Goal: Information Seeking & Learning: Find specific fact

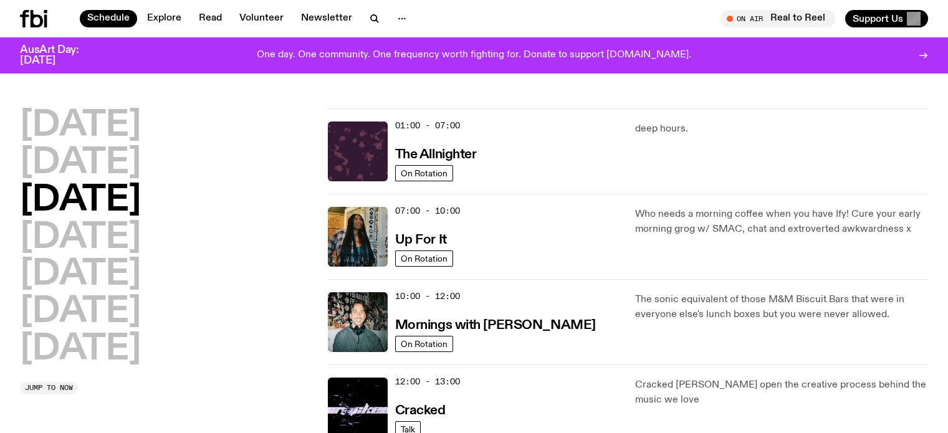
scroll to position [35, 0]
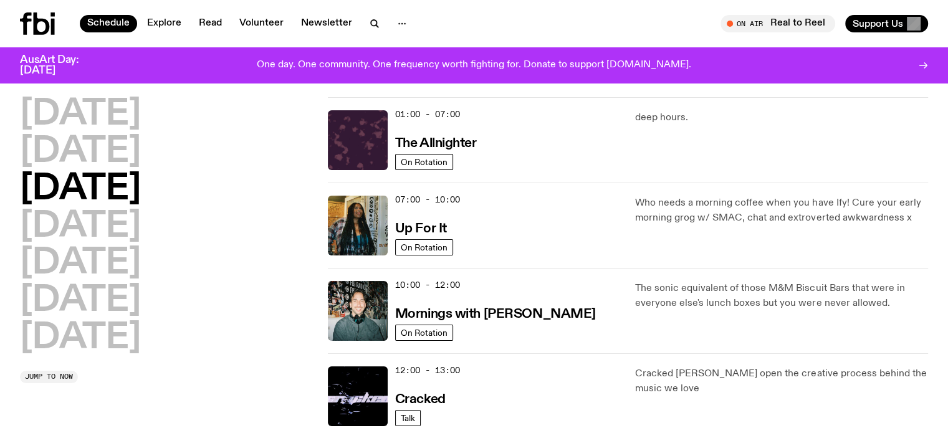
scroll to position [0, 0]
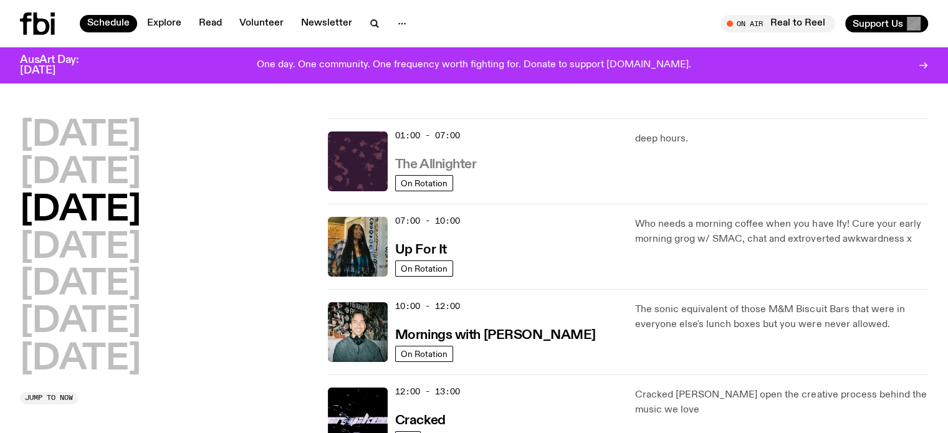
drag, startPoint x: 420, startPoint y: 171, endPoint x: 410, endPoint y: 166, distance: 12.0
click at [95, 165] on h2 "[DATE]" at bounding box center [80, 173] width 121 height 35
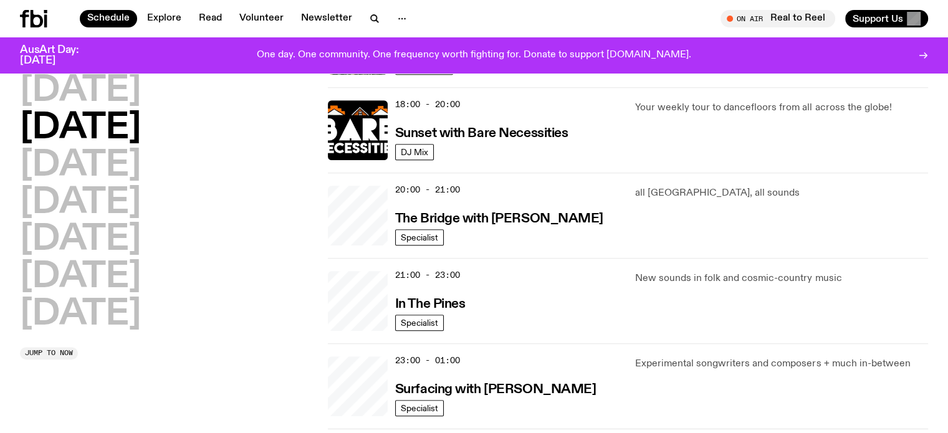
scroll to position [721, 0]
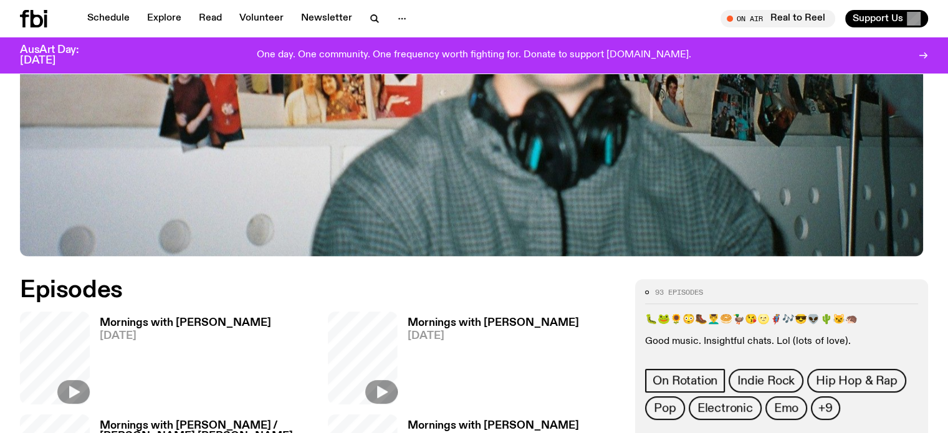
scroll to position [616, 0]
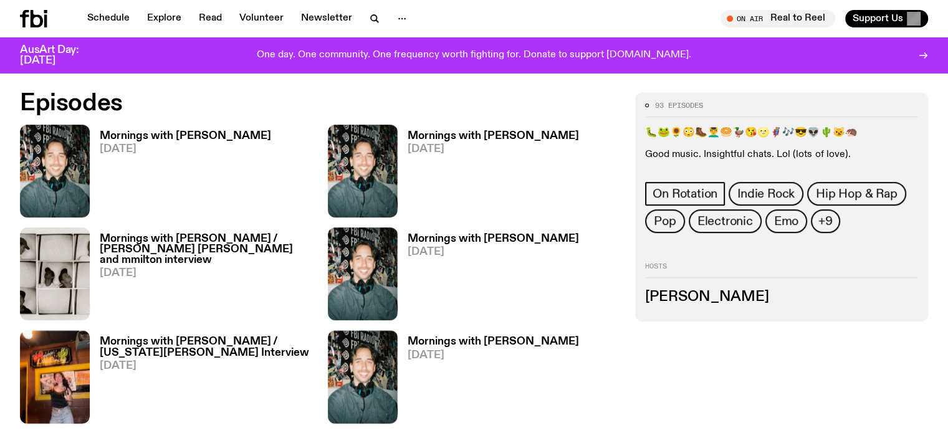
click at [151, 138] on h3 "Mornings with Ben Hansen" at bounding box center [185, 136] width 171 height 11
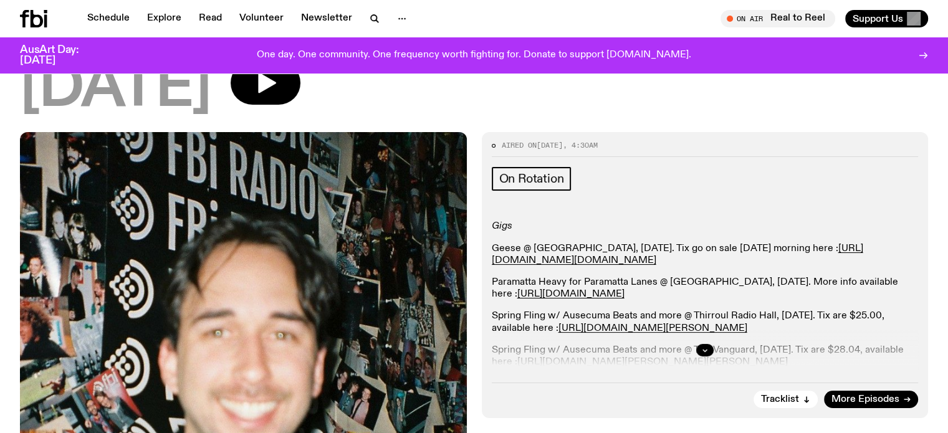
scroll to position [242, 0]
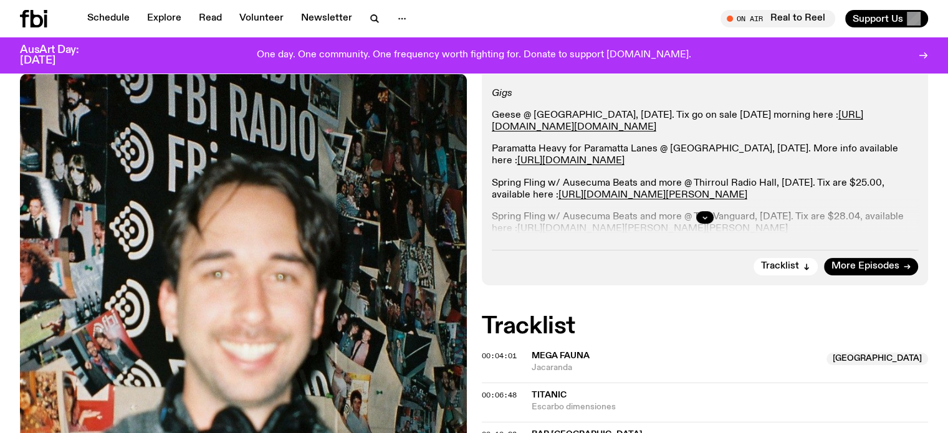
drag, startPoint x: 0, startPoint y: 143, endPoint x: 162, endPoint y: 182, distance: 166.8
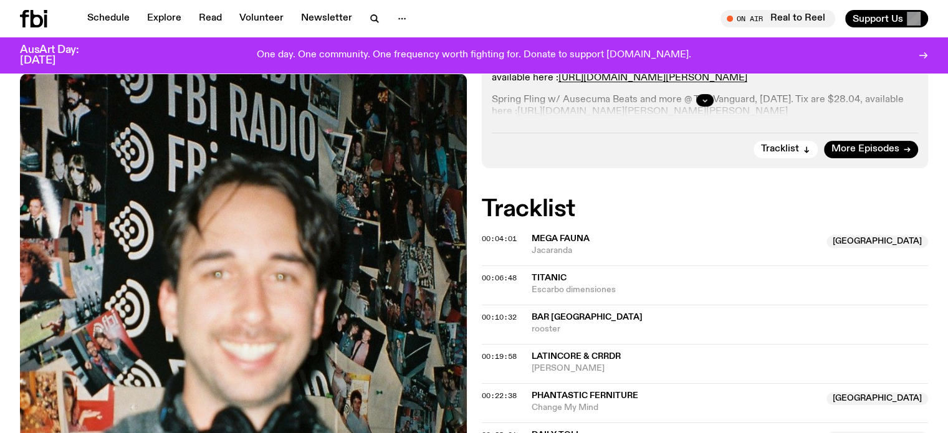
scroll to position [367, 0]
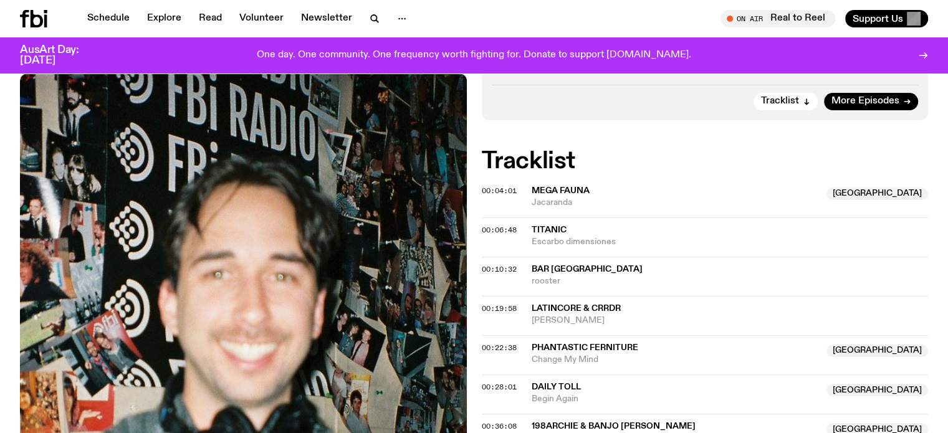
scroll to position [429, 0]
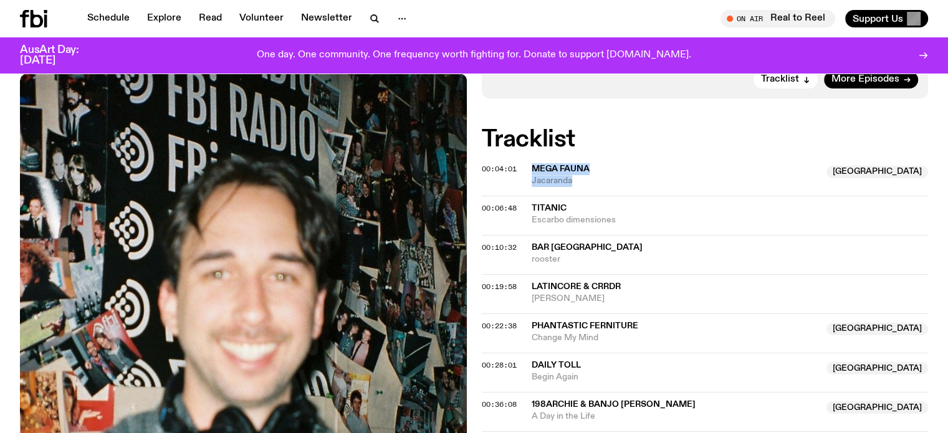
drag, startPoint x: 529, startPoint y: 163, endPoint x: 589, endPoint y: 183, distance: 63.7
copy div "Mega Fauna NSW Jacaranda"
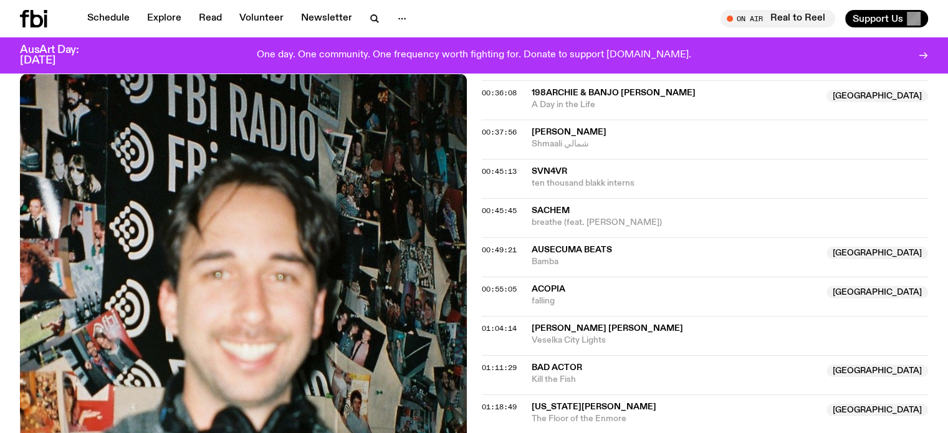
scroll to position [866, 0]
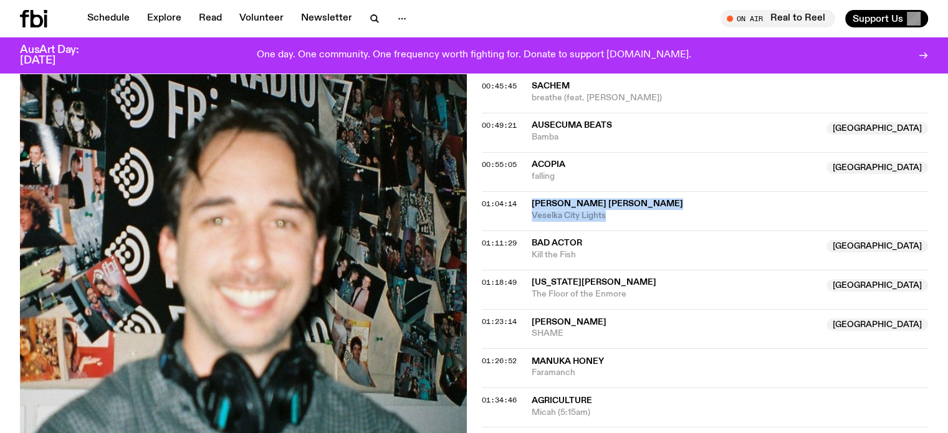
drag, startPoint x: 529, startPoint y: 202, endPoint x: 610, endPoint y: 213, distance: 82.5
click at [610, 213] on div "01:04:14 carla dal forno Veselka City Lights" at bounding box center [705, 210] width 447 height 39
copy div "carla dal forno Veselka City Lights"
drag, startPoint x: 558, startPoint y: 185, endPoint x: 558, endPoint y: 209, distance: 23.7
click at [558, 185] on div "00:55:05 Acopia Australia falling Australia" at bounding box center [705, 171] width 447 height 39
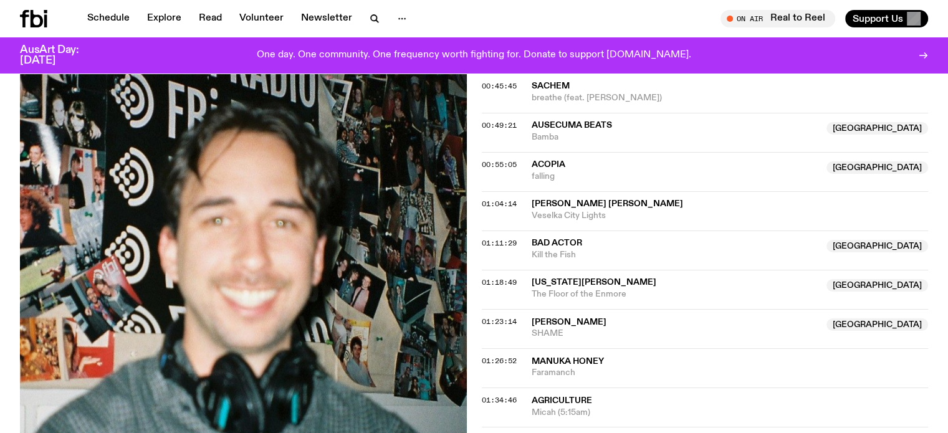
click at [557, 210] on span "Veselka City Lights" at bounding box center [730, 216] width 397 height 12
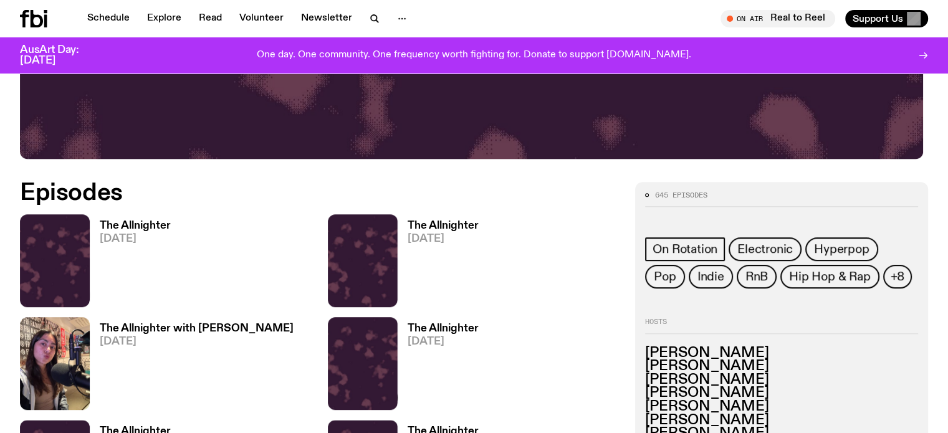
scroll to position [554, 0]
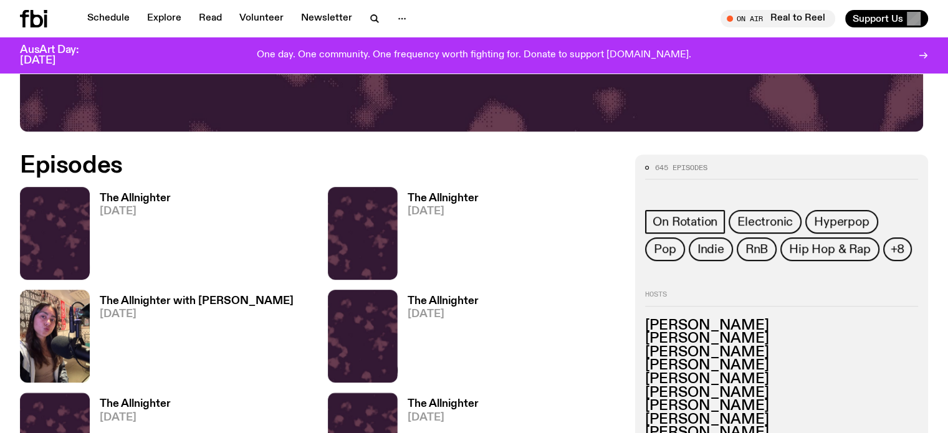
click at [127, 193] on h3 "The Allnighter" at bounding box center [135, 198] width 71 height 11
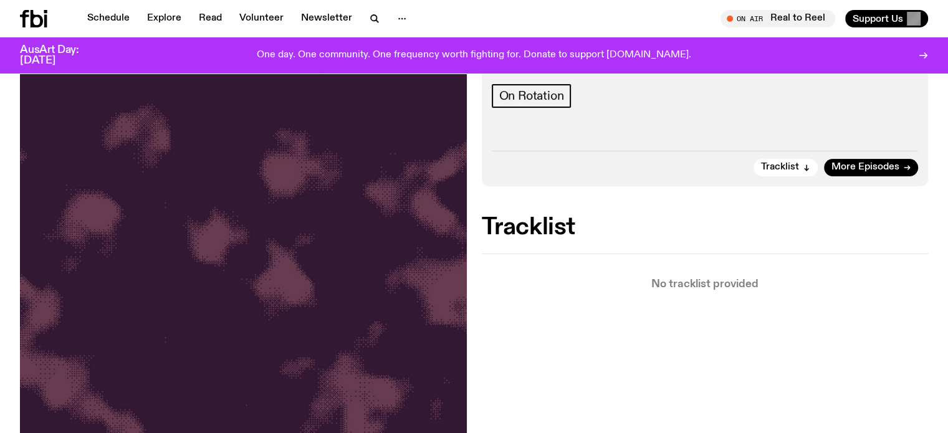
scroll to position [241, 0]
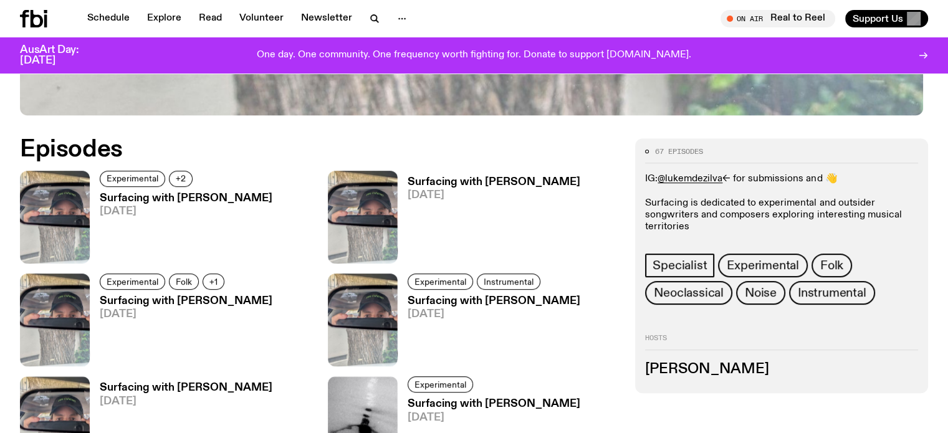
scroll to position [561, 0]
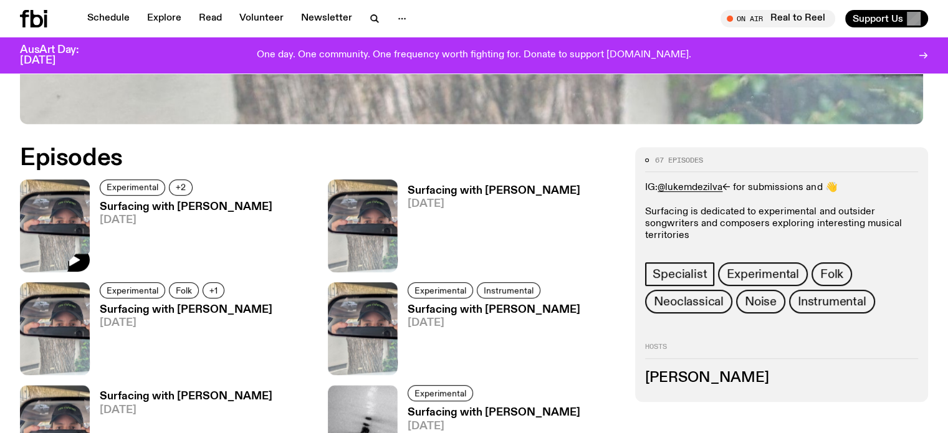
click at [121, 205] on h3 "Surfacing with Luke M de Zilva" at bounding box center [186, 207] width 173 height 11
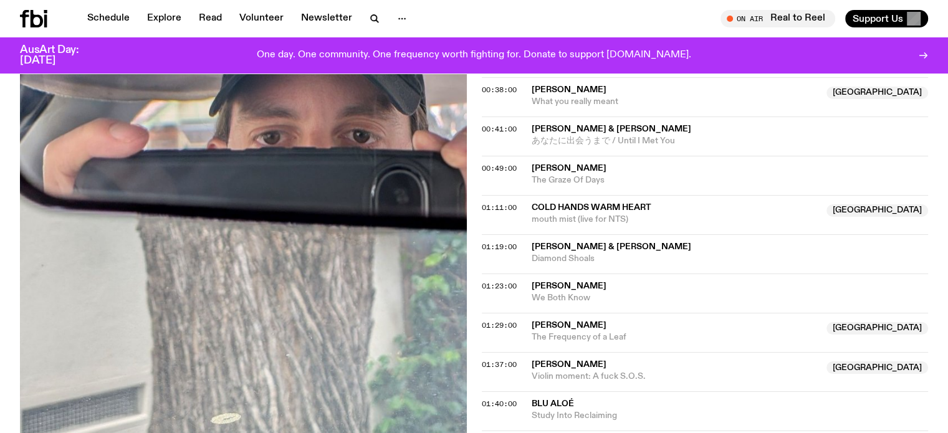
scroll to position [804, 0]
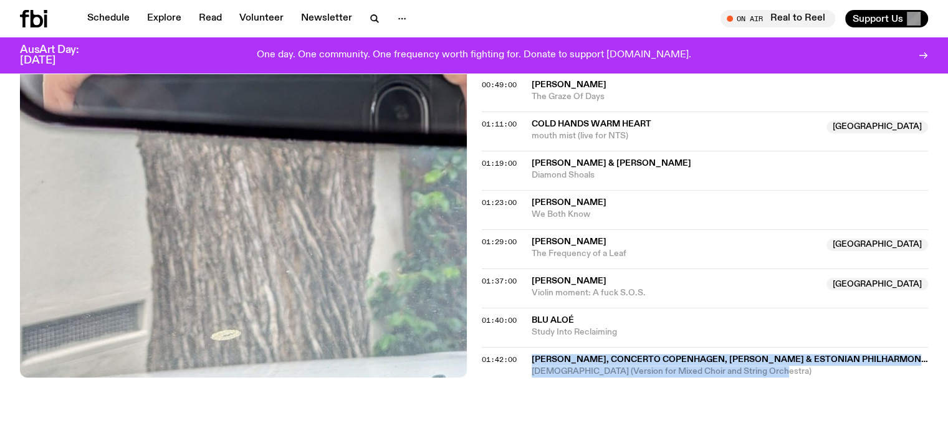
drag, startPoint x: 526, startPoint y: 358, endPoint x: 806, endPoint y: 374, distance: 279.8
click at [806, 374] on div "01:42:00 Arvo Pärt, Concerto Copenhagen, Tõnu Kaljuste & Estonian Philharmonic …" at bounding box center [705, 362] width 447 height 31
copy div "Arvo Pärt, Concerto Copenhagen, Tõnu Kaljuste & Estonian Philharmonic Chamber C…"
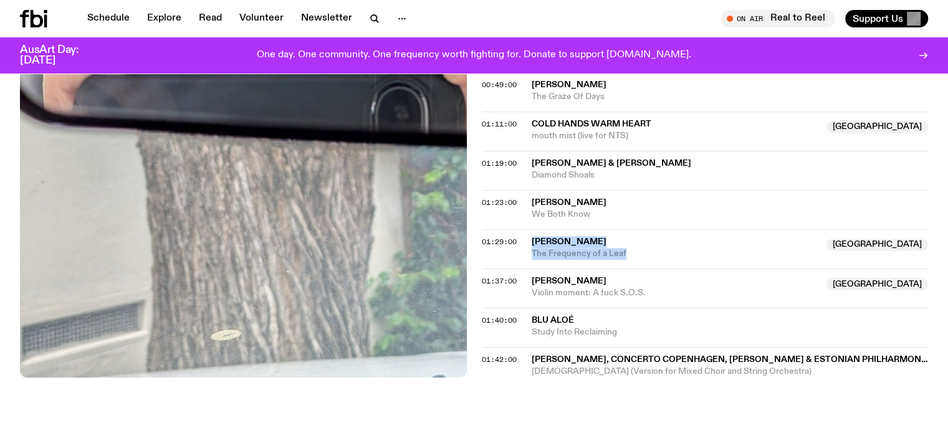
drag, startPoint x: 532, startPoint y: 234, endPoint x: 630, endPoint y: 260, distance: 101.3
click at [630, 260] on div "01:29:00 Alexandra Spence NSW The Frequency of a Leaf NSW" at bounding box center [705, 248] width 447 height 39
copy div "Alexandra Spence NSW The Frequency of a Leaf"
click at [34, 296] on img at bounding box center [243, 79] width 447 height 595
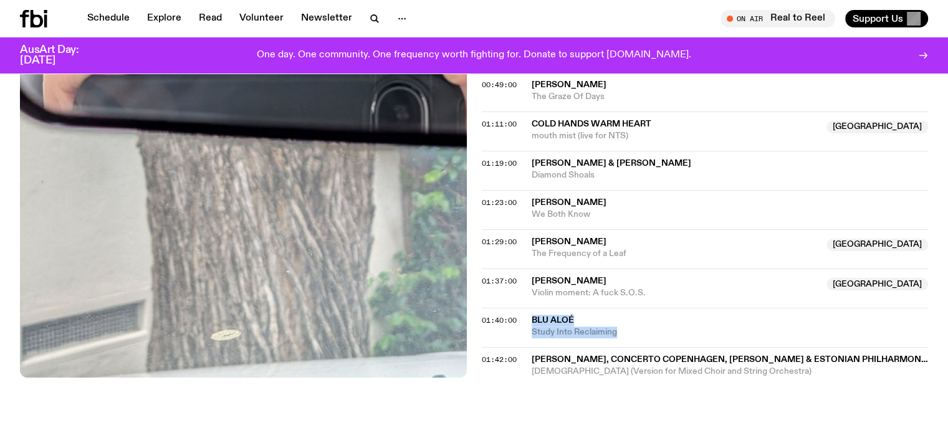
drag, startPoint x: 526, startPoint y: 318, endPoint x: 623, endPoint y: 325, distance: 96.9
click at [623, 325] on div "01:40:00 Blu Aloé Study Into Reclaiming" at bounding box center [705, 327] width 447 height 39
copy div "Blu Aloé Study Into Reclaiming"
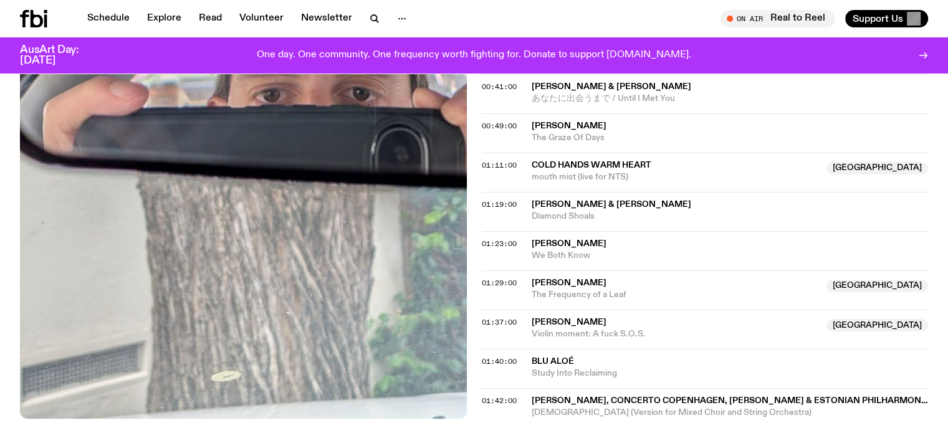
scroll to position [742, 0]
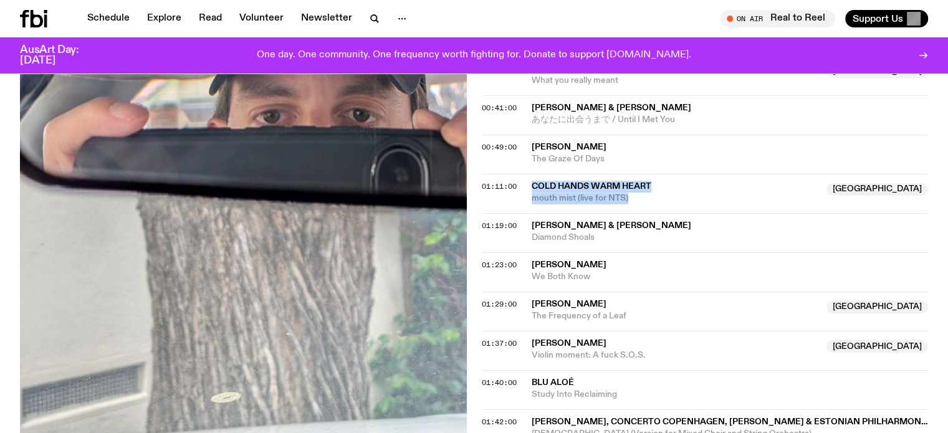
drag, startPoint x: 525, startPoint y: 184, endPoint x: 633, endPoint y: 196, distance: 108.6
click at [633, 196] on div "01:11:00 Cold Hands Warm Heart Australia mouth mist (live for NTS) Australia" at bounding box center [705, 193] width 447 height 39
copy div "Cold Hands Warm Heart Australia mouth mist (live for NTS)"
drag, startPoint x: 0, startPoint y: 200, endPoint x: 106, endPoint y: 92, distance: 151.7
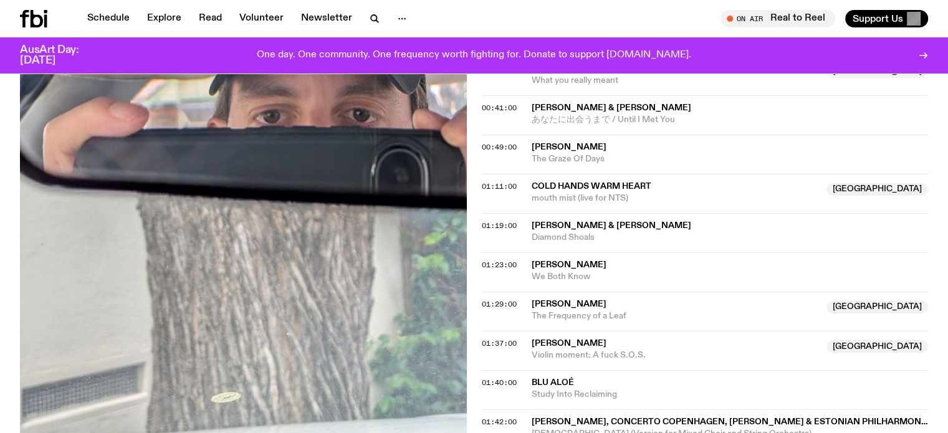
drag, startPoint x: 527, startPoint y: 140, endPoint x: 626, endPoint y: 161, distance: 101.4
click at [626, 161] on div "00:49:00 Richard Youngs The Graze Of Days" at bounding box center [705, 154] width 447 height 39
copy div "Richard Youngs The Graze Of Days"
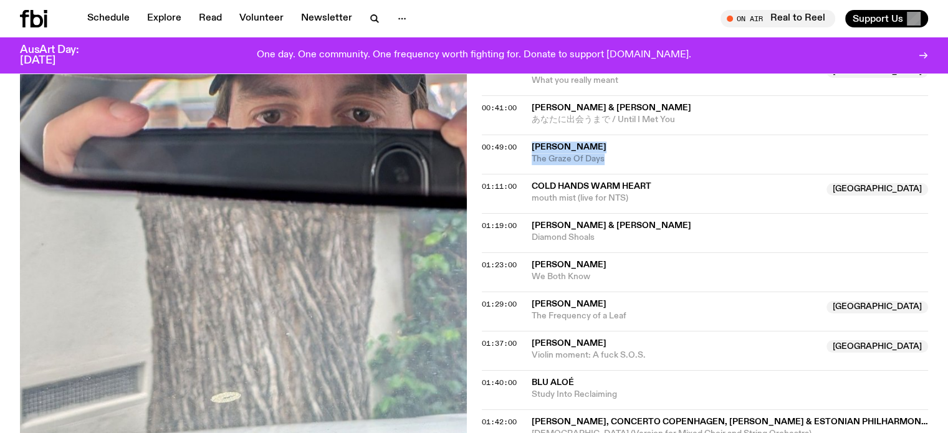
drag, startPoint x: 0, startPoint y: 173, endPoint x: 125, endPoint y: 42, distance: 181.3
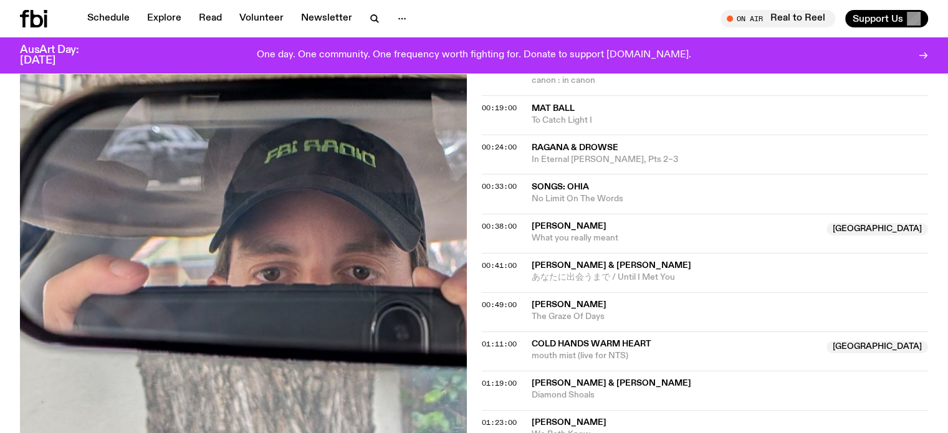
scroll to position [555, 0]
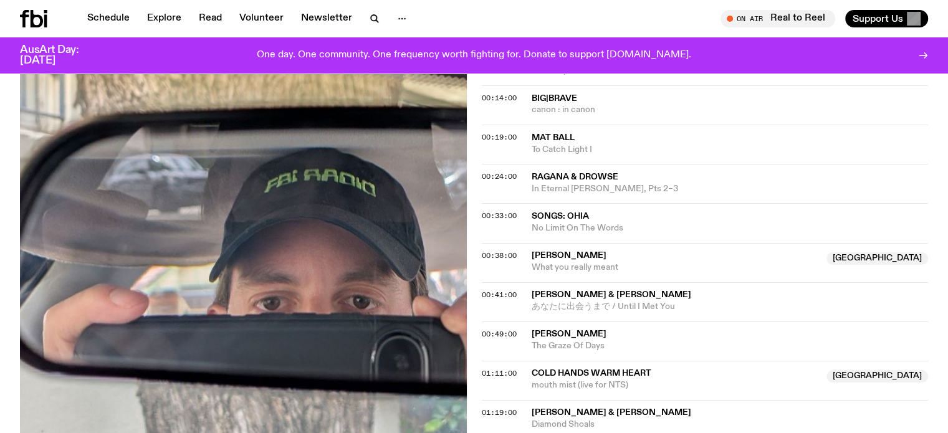
click at [0, 163] on div "Aired on 07.10.25 , 5:30pm Specialist Experimental Instrumental Folk IG: @lukem…" at bounding box center [474, 186] width 948 height 1001
click at [0, 211] on div "Aired on 07.10.25 , 5:30pm Specialist Experimental Instrumental Folk IG: @lukem…" at bounding box center [474, 186] width 948 height 1001
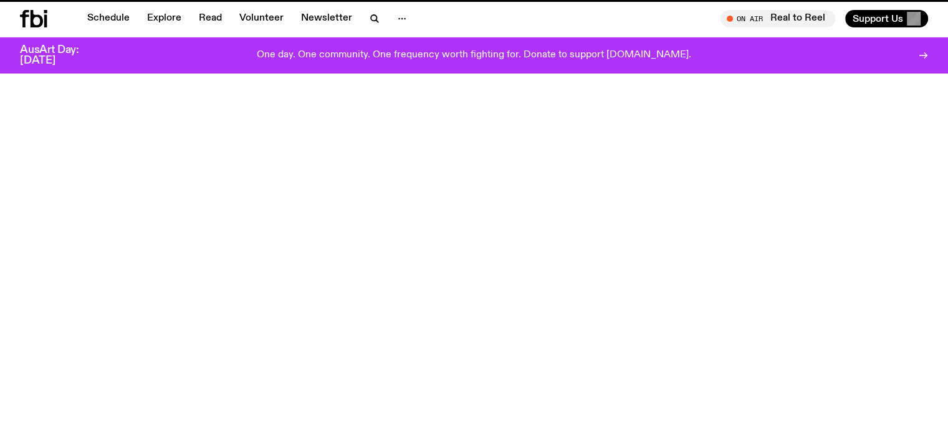
scroll to position [561, 0]
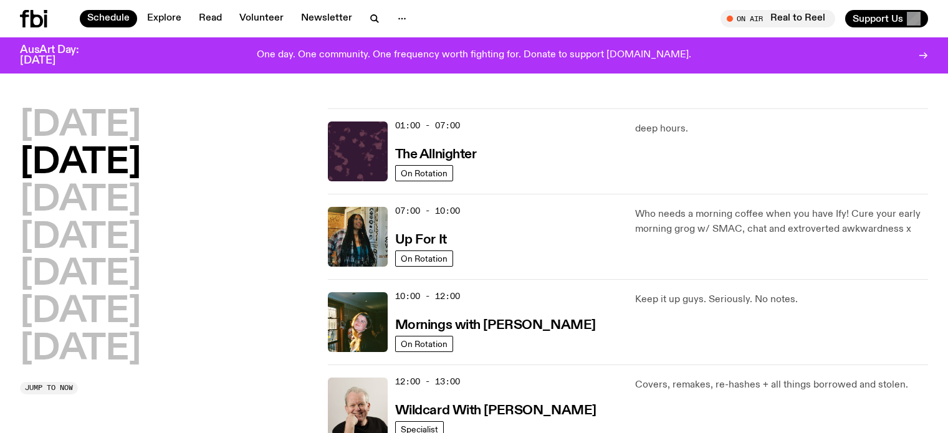
scroll to position [658, 0]
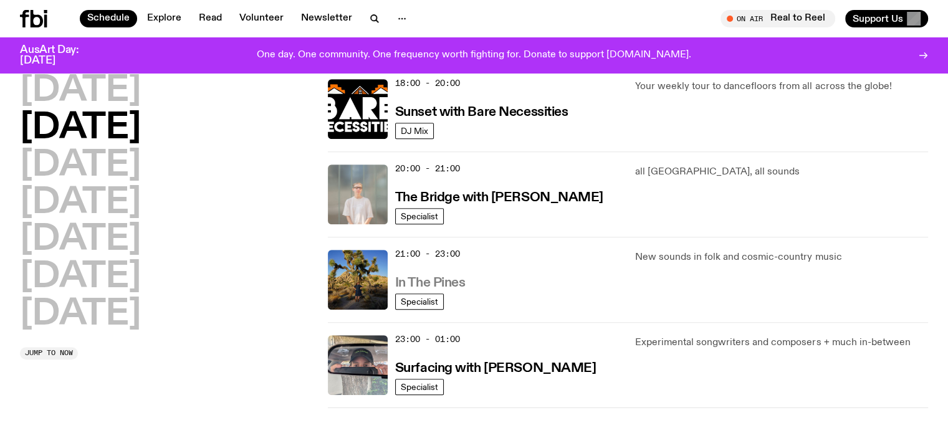
scroll to position [534, 0]
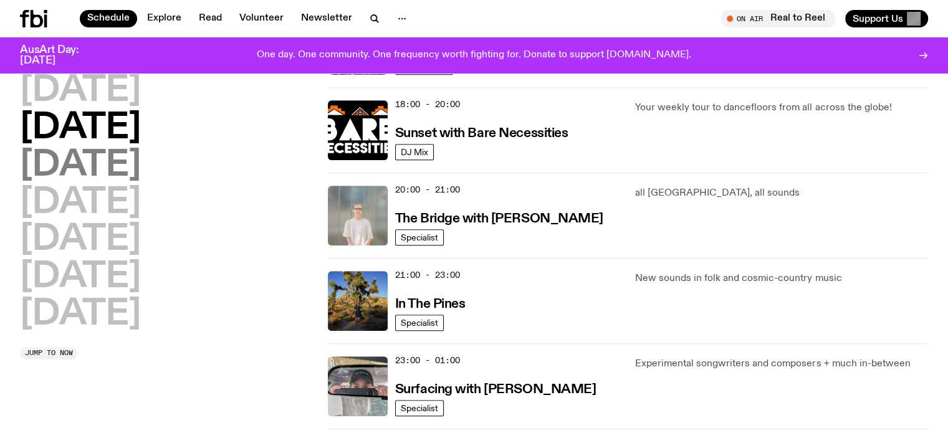
drag, startPoint x: 0, startPoint y: 142, endPoint x: 134, endPoint y: 173, distance: 137.6
click at [0, 142] on div "[DATE] [DATE] [DATE] [DATE] [DATE] [DATE] [DATE] Jump to now 01:00 - 07:00 The …" at bounding box center [474, 2] width 948 height 855
drag, startPoint x: 426, startPoint y: 301, endPoint x: 406, endPoint y: 304, distance: 20.1
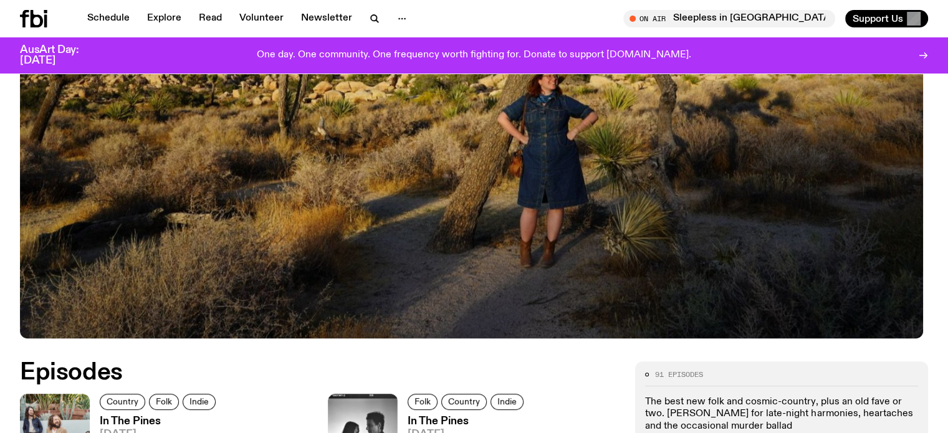
scroll to position [488, 0]
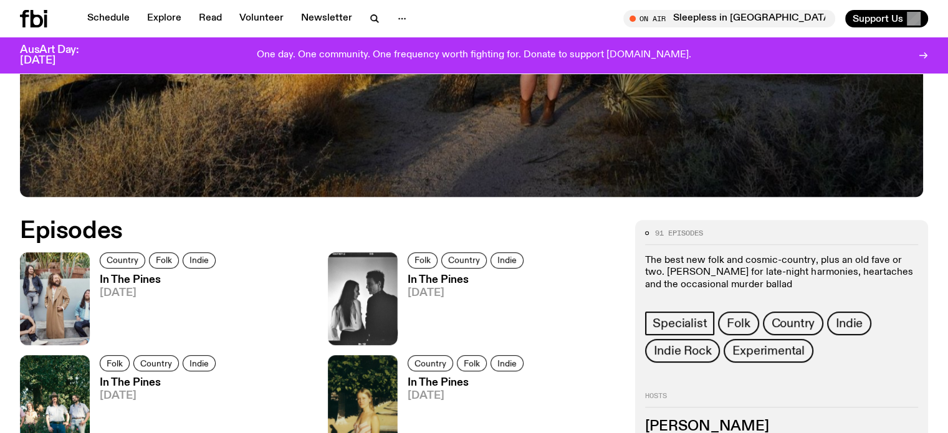
click at [157, 275] on h3 "In The Pines" at bounding box center [160, 280] width 120 height 11
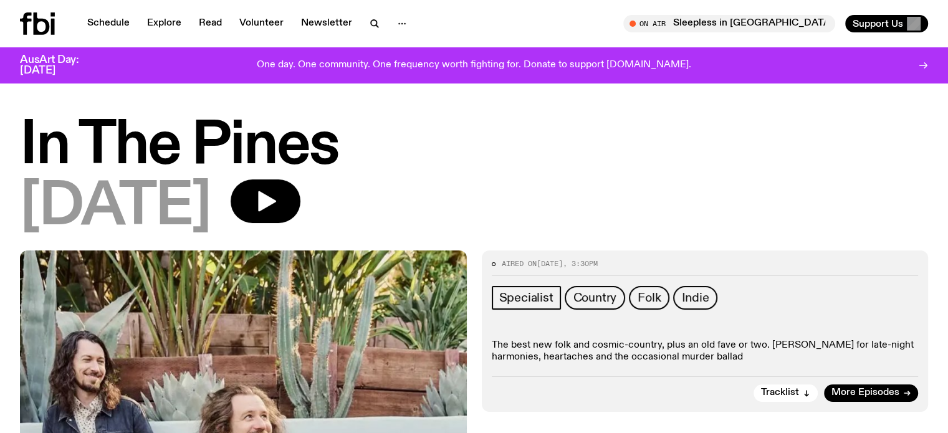
click at [0, 166] on div "In The Pines 07.10.25" at bounding box center [474, 184] width 948 height 132
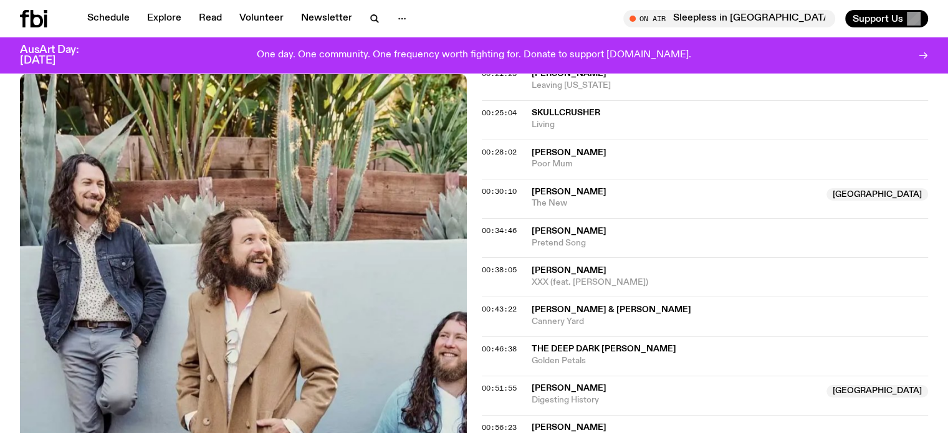
scroll to position [554, 0]
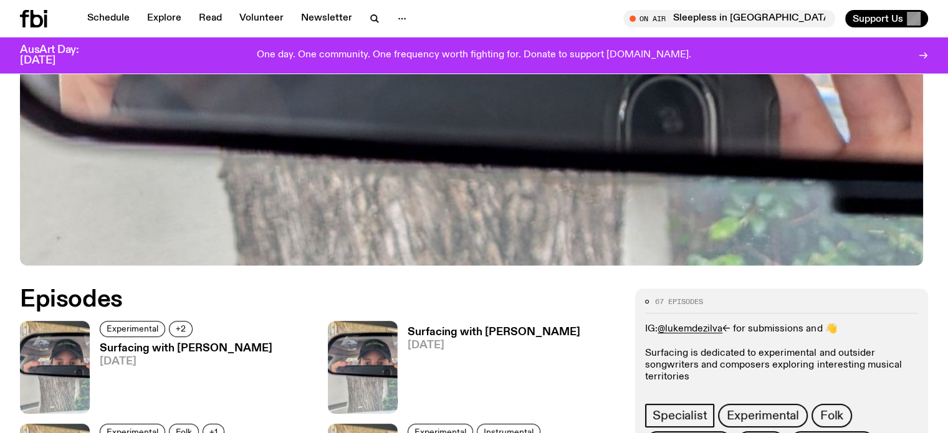
scroll to position [496, 0]
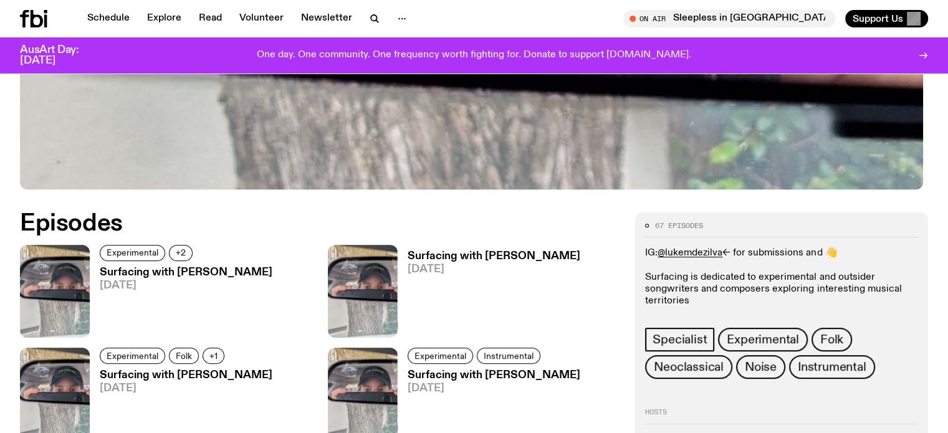
click at [117, 268] on h3 "Surfacing with Luke M de Zilva" at bounding box center [186, 273] width 173 height 11
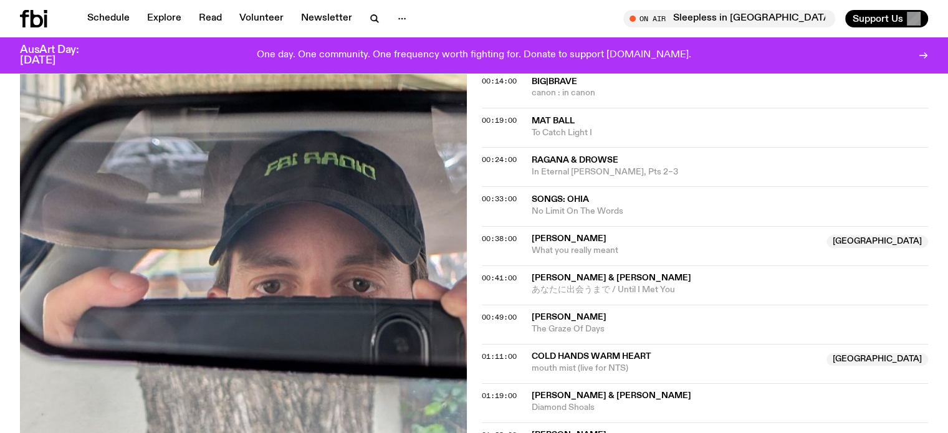
scroll to position [741, 0]
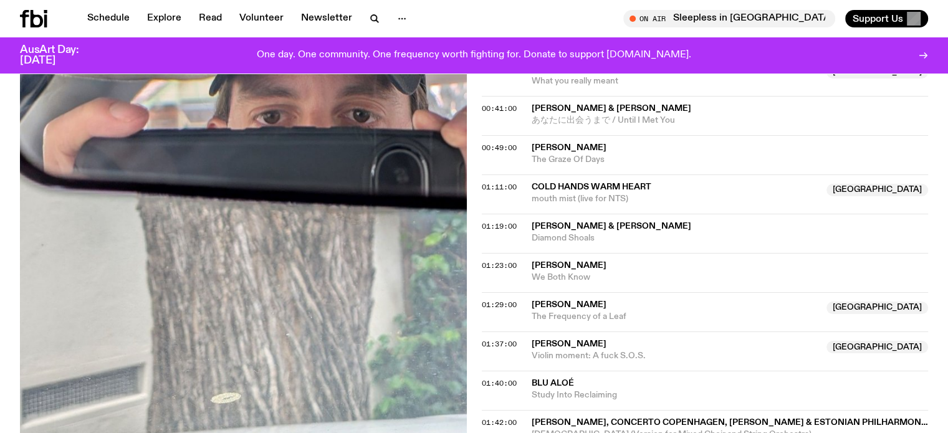
drag, startPoint x: 0, startPoint y: 239, endPoint x: 200, endPoint y: 216, distance: 200.8
click at [0, 239] on div "Aired on 07.10.25 , 5:30pm Specialist Experimental Instrumental Folk IG: @lukem…" at bounding box center [474, -1] width 948 height 1001
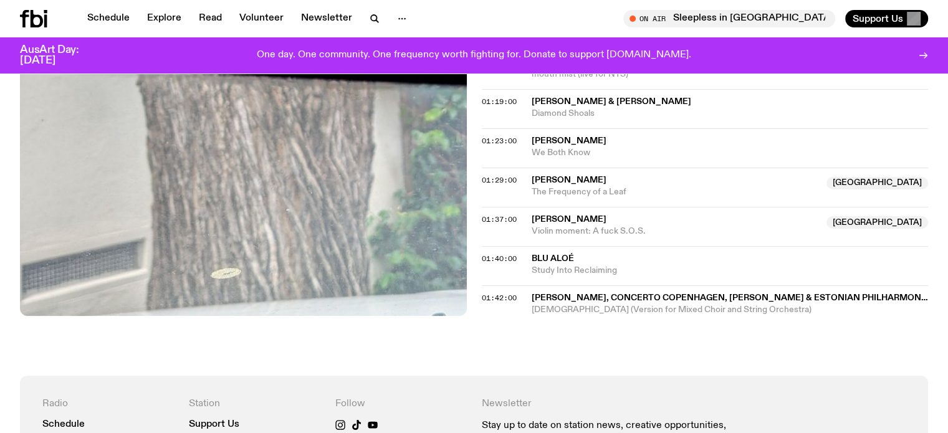
scroll to position [804, 0]
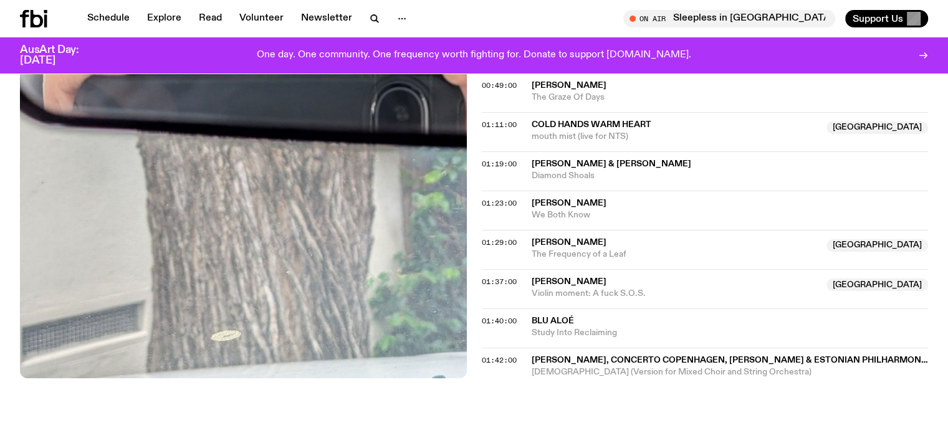
drag, startPoint x: 0, startPoint y: 181, endPoint x: 148, endPoint y: 194, distance: 148.9
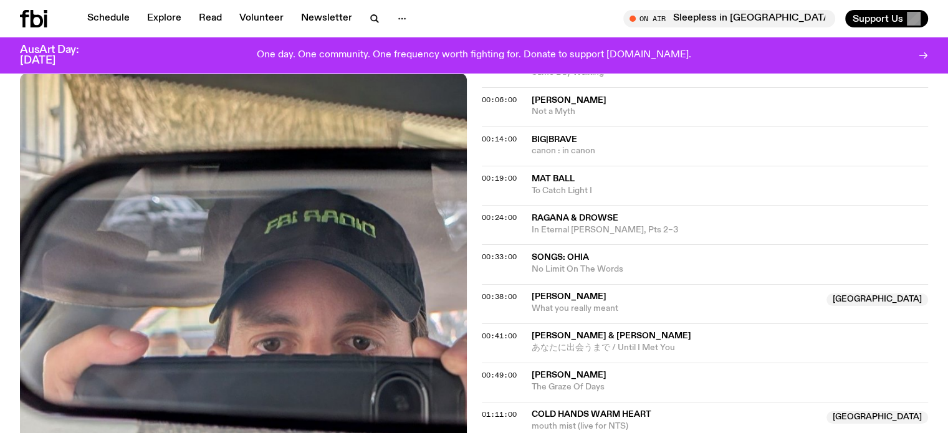
scroll to position [492, 0]
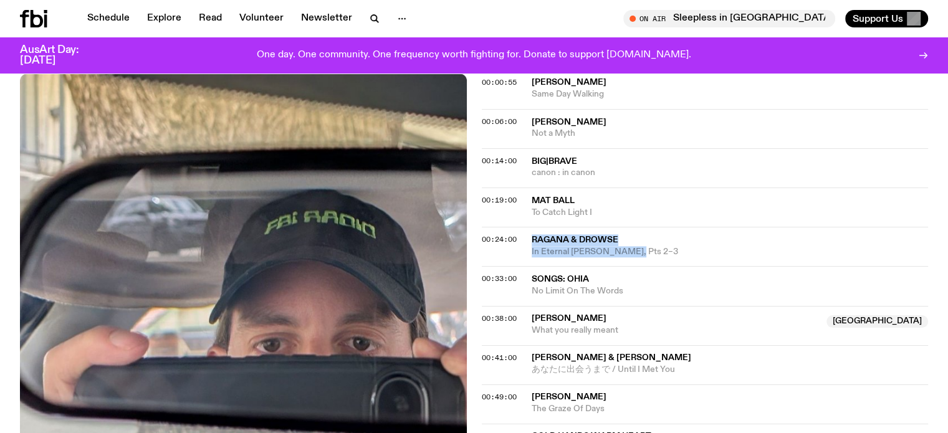
drag, startPoint x: 529, startPoint y: 236, endPoint x: 637, endPoint y: 254, distance: 108.8
click at [637, 254] on div "00:24:00 Ragana & Drowse In Eternal Woods, Pts 2–3" at bounding box center [705, 246] width 447 height 39
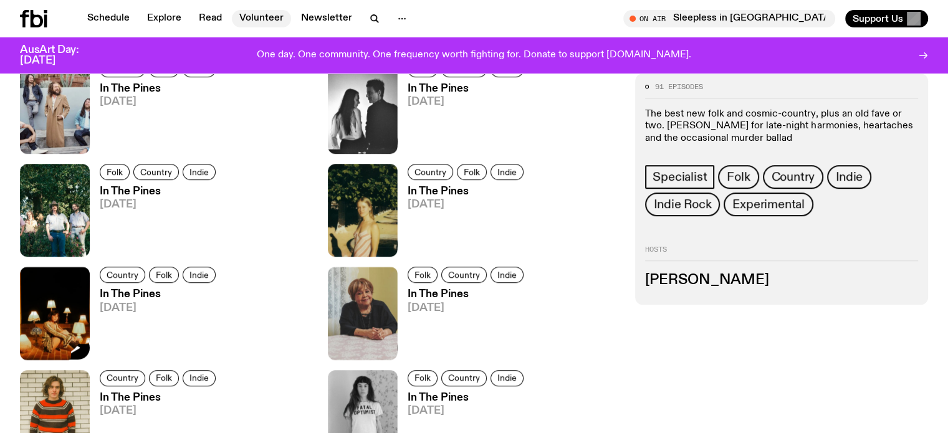
scroll to position [493, 0]
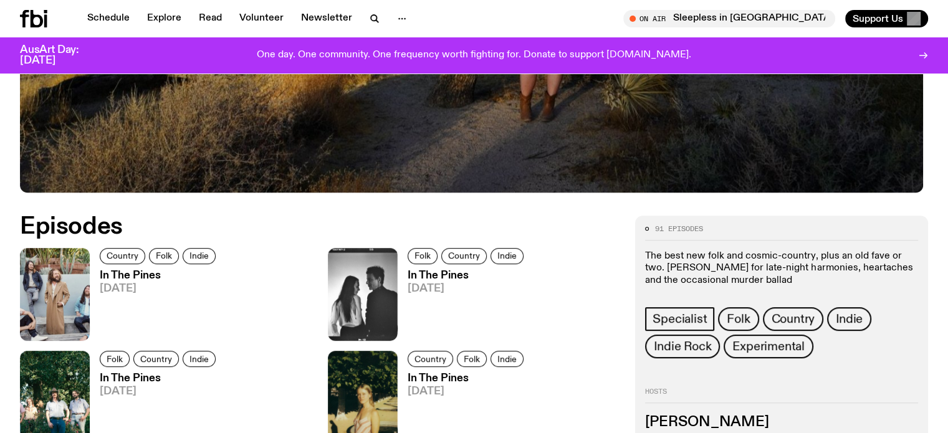
click at [132, 272] on h3 "In The Pines" at bounding box center [160, 276] width 120 height 11
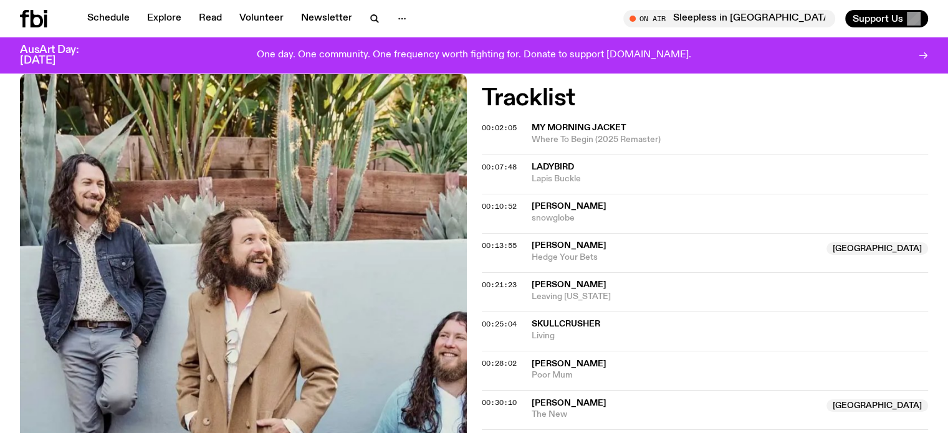
scroll to position [432, 0]
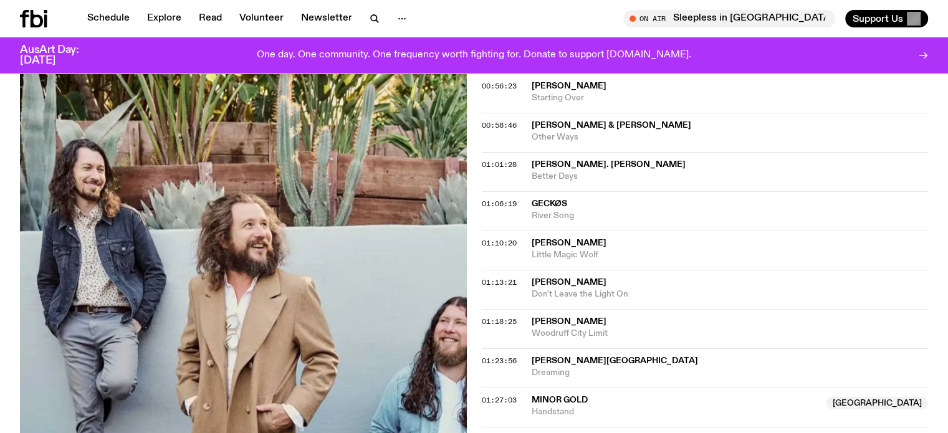
scroll to position [993, 0]
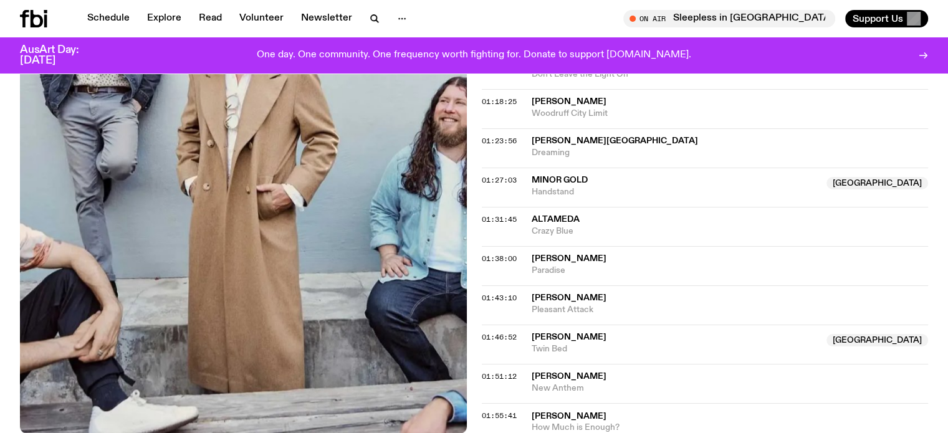
scroll to position [1243, 0]
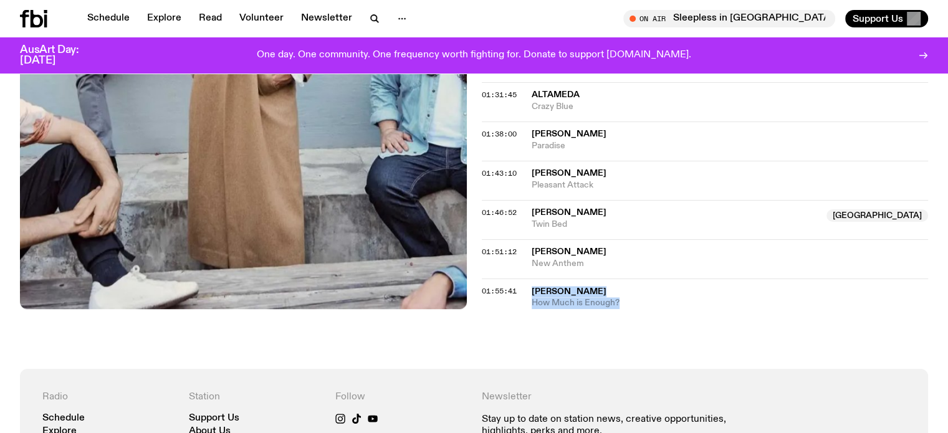
drag, startPoint x: 530, startPoint y: 282, endPoint x: 634, endPoint y: 294, distance: 104.8
click at [634, 294] on div "01:55:41 Dana Gavanski How Much is Enough?" at bounding box center [705, 294] width 447 height 31
copy div "Dana Gavanski How Much is Enough?"
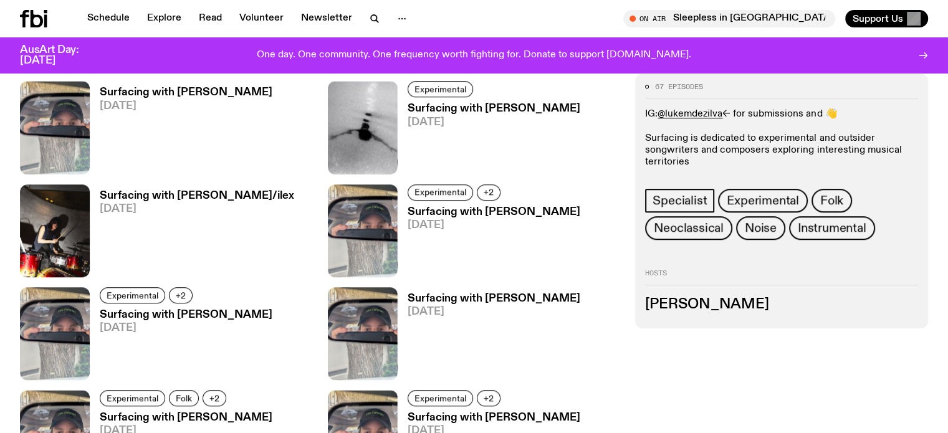
scroll to position [616, 0]
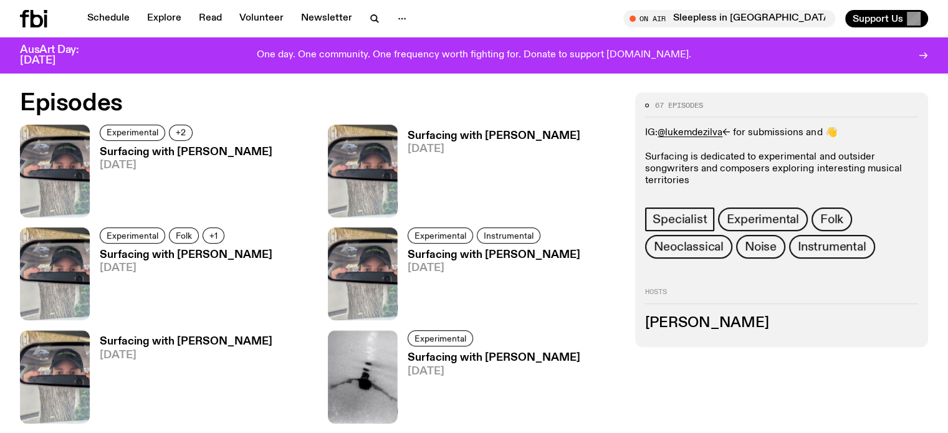
click at [180, 149] on h3 "Surfacing with Luke M de Zilva" at bounding box center [186, 152] width 173 height 11
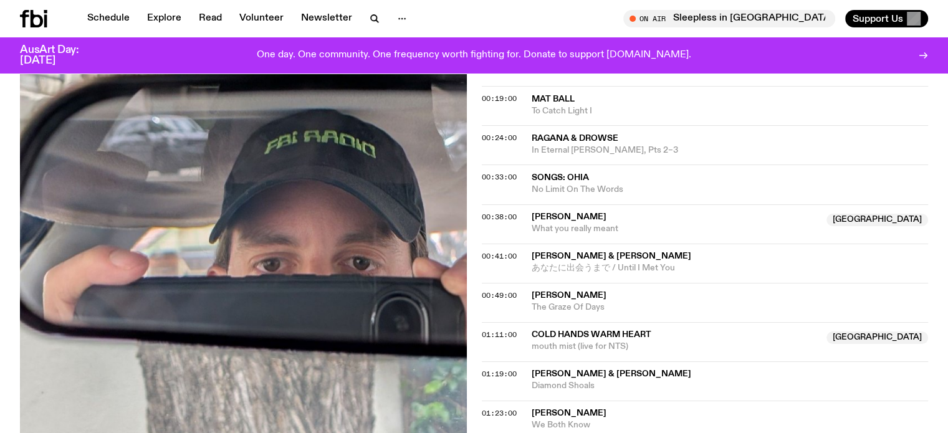
scroll to position [678, 0]
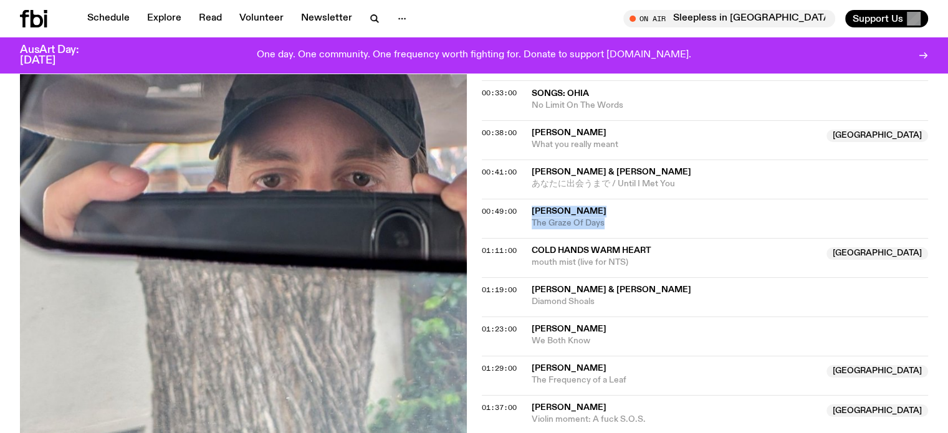
drag, startPoint x: 529, startPoint y: 210, endPoint x: 607, endPoint y: 229, distance: 80.3
click at [607, 229] on div "00:49:00 Richard Youngs The Graze Of Days" at bounding box center [705, 218] width 447 height 39
copy div "Richard Youngs The Graze Of Days"
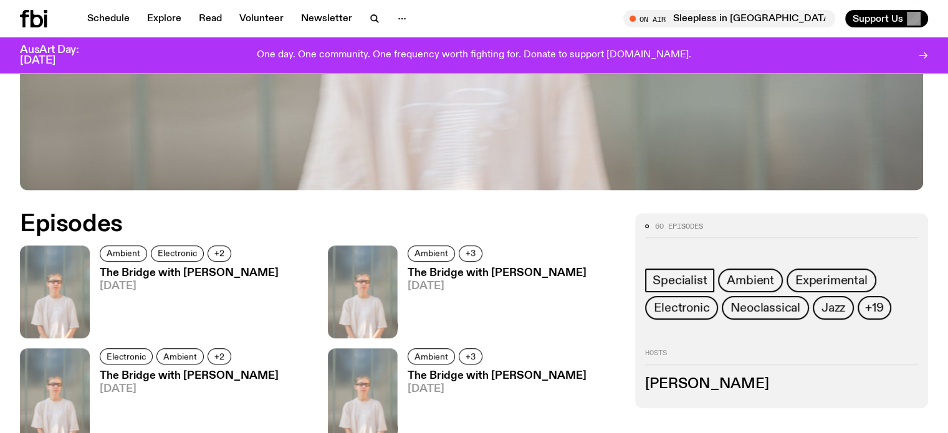
scroll to position [678, 0]
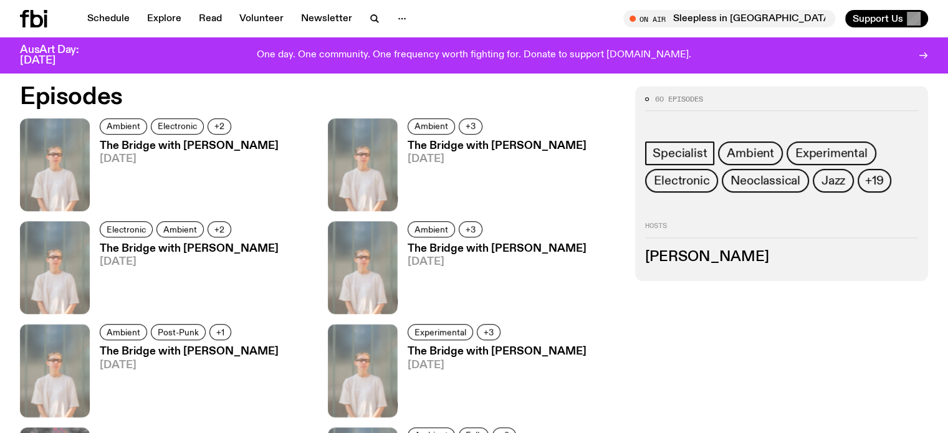
click at [149, 145] on h3 "The Bridge with [PERSON_NAME]" at bounding box center [189, 146] width 179 height 11
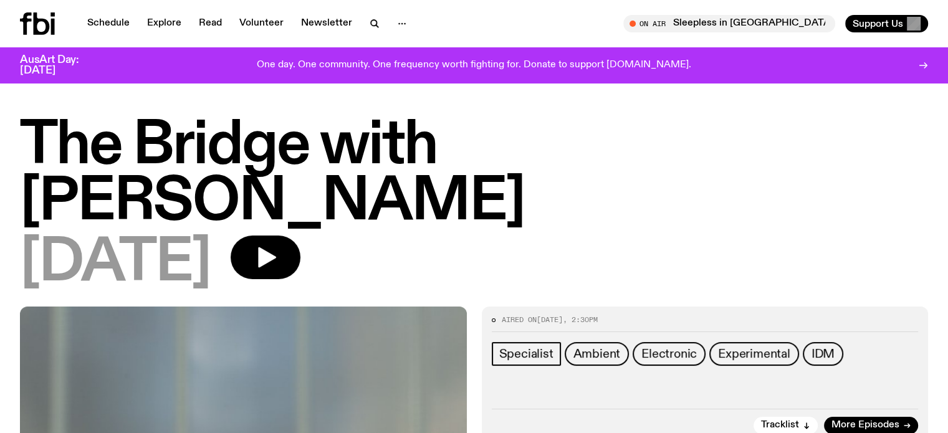
click at [0, 269] on div "The Bridge with [PERSON_NAME] [DATE]" at bounding box center [474, 212] width 948 height 188
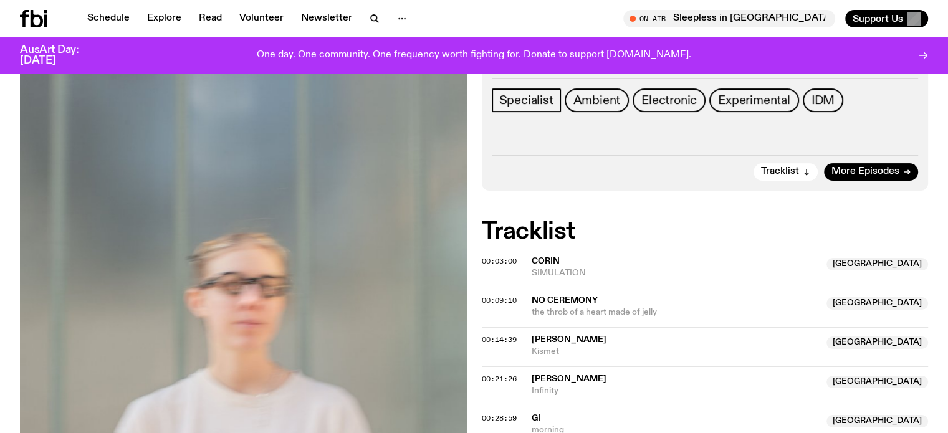
scroll to position [431, 0]
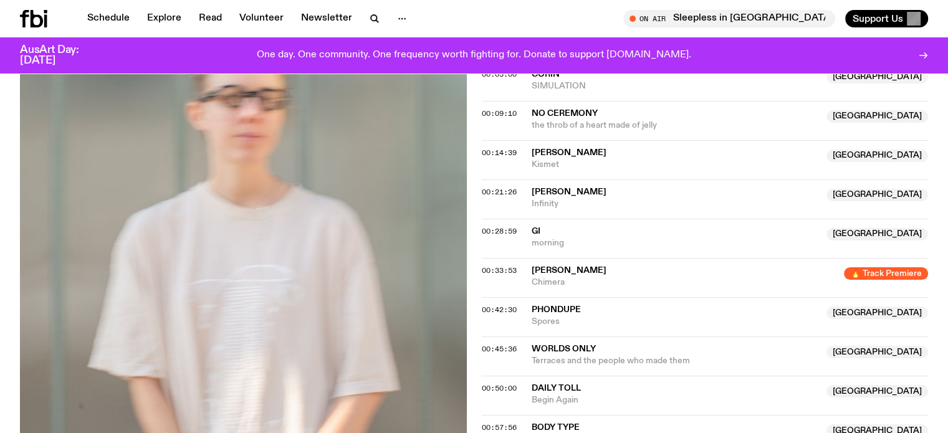
drag, startPoint x: 0, startPoint y: 159, endPoint x: 332, endPoint y: 377, distance: 396.7
click at [0, 159] on div "Aired on [DATE] 2:30pm Specialist Ambient Electronic Experimental IDM Tracklist…" at bounding box center [474, 193] width 948 height 655
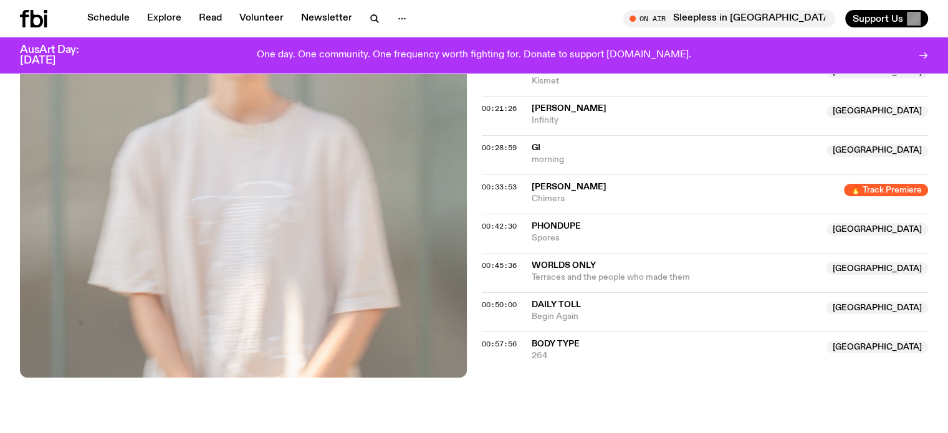
scroll to position [493, 0]
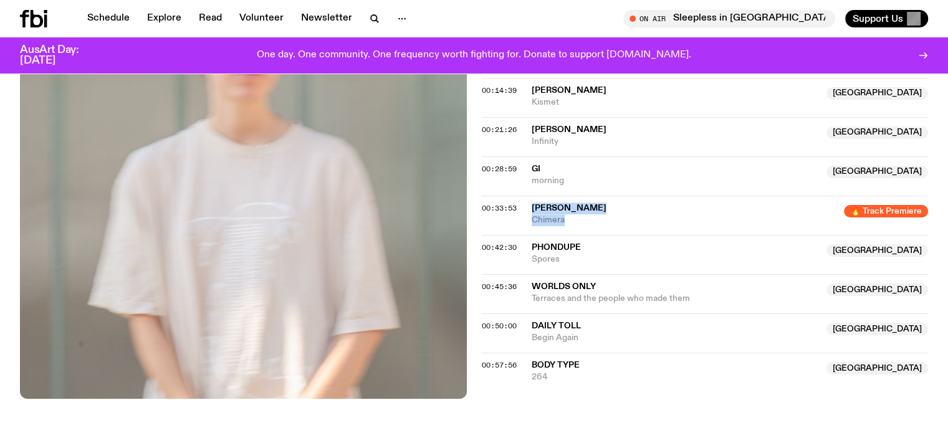
drag, startPoint x: 528, startPoint y: 200, endPoint x: 583, endPoint y: 223, distance: 60.1
click at [583, 223] on div "00:33:53 [PERSON_NAME] 🔥 Track Premiere Chimera 🔥 Track Premiere" at bounding box center [705, 215] width 447 height 39
copy div "[PERSON_NAME] 🔥 Track Premiere Chimera"
click at [0, 306] on div "Aired on [DATE] 2:30pm Specialist Ambient Electronic Experimental IDM Tracklist…" at bounding box center [474, 131] width 948 height 655
